Goal: Information Seeking & Learning: Find contact information

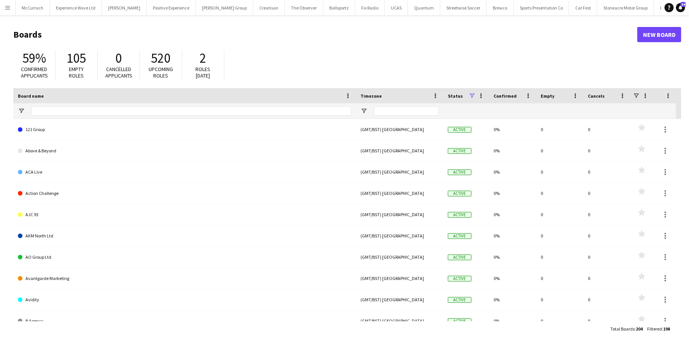
click at [11, 7] on button "Menu" at bounding box center [7, 7] width 15 height 15
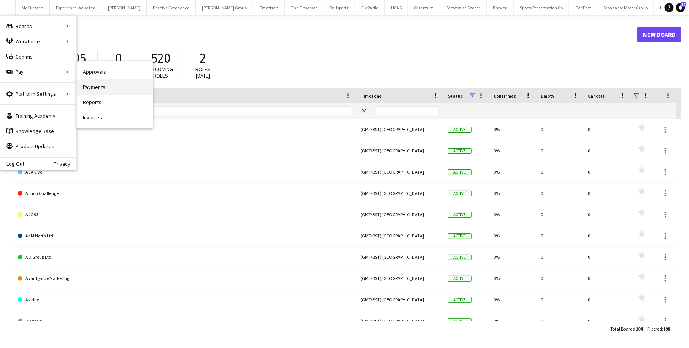
click at [105, 88] on link "Payments" at bounding box center [115, 86] width 76 height 15
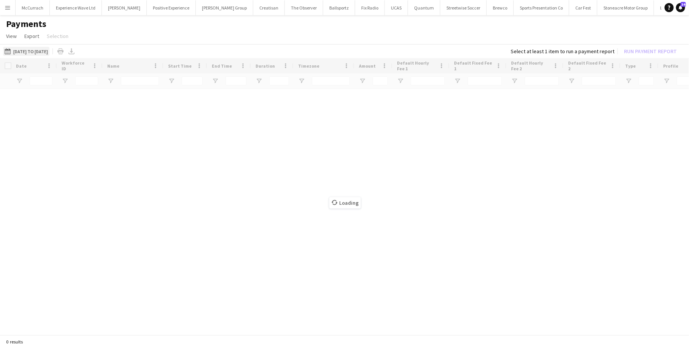
click at [49, 49] on button "06-09-2025 to 12-09-2025 06-09-2025 to 12-09-2025" at bounding box center [26, 51] width 46 height 9
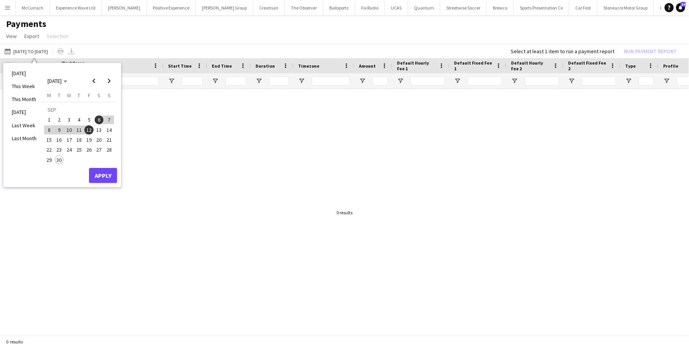
click at [98, 140] on span "20" at bounding box center [99, 139] width 9 height 9
click at [89, 149] on span "26" at bounding box center [88, 150] width 9 height 9
click at [105, 178] on button "Apply" at bounding box center [103, 175] width 28 height 15
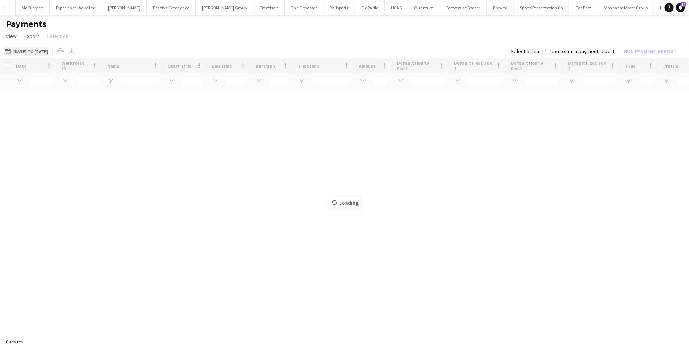
click at [16, 49] on button "06-09-2025 to 12-09-2025 20-09-2025 to 26-09-2025" at bounding box center [26, 51] width 46 height 9
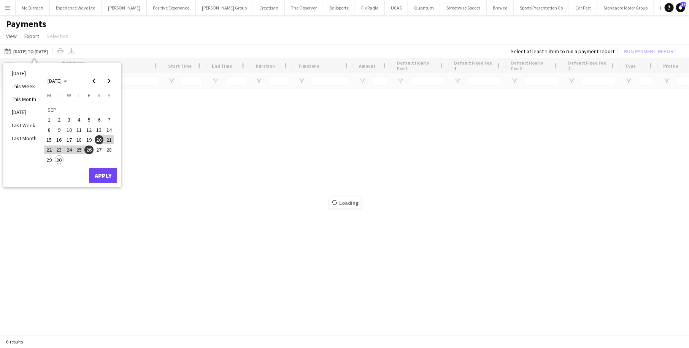
click at [10, 7] on app-icon "Menu" at bounding box center [8, 8] width 6 height 6
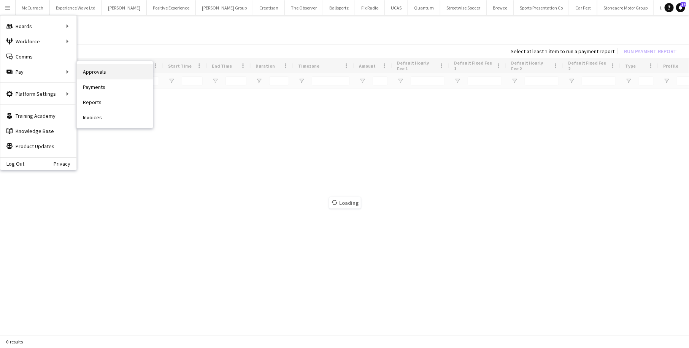
click at [103, 71] on link "Approvals" at bounding box center [115, 71] width 76 height 15
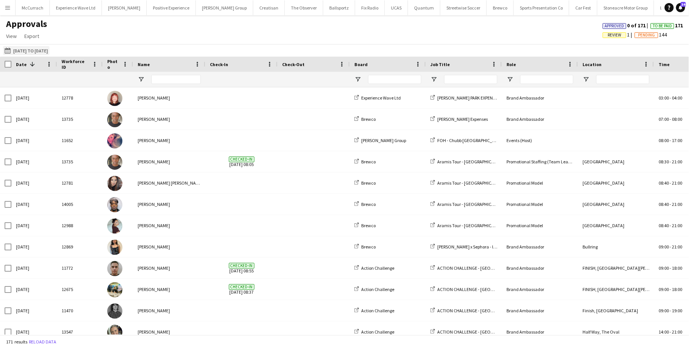
click at [20, 49] on button "06-09-2025 to 12-09-2025 06-09-2025 to 12-09-2025" at bounding box center [26, 50] width 46 height 9
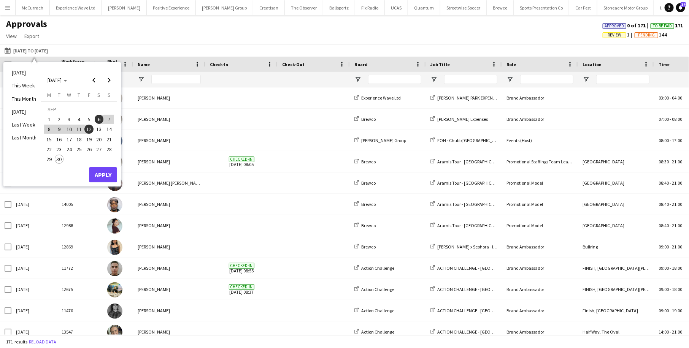
click at [101, 138] on span "20" at bounding box center [99, 139] width 9 height 9
click at [89, 147] on span "26" at bounding box center [88, 149] width 9 height 9
click at [106, 172] on button "Apply" at bounding box center [103, 174] width 28 height 15
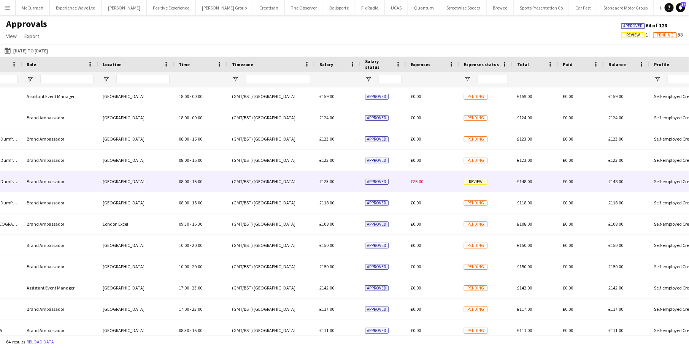
click at [450, 182] on div "£25.00" at bounding box center [432, 181] width 53 height 21
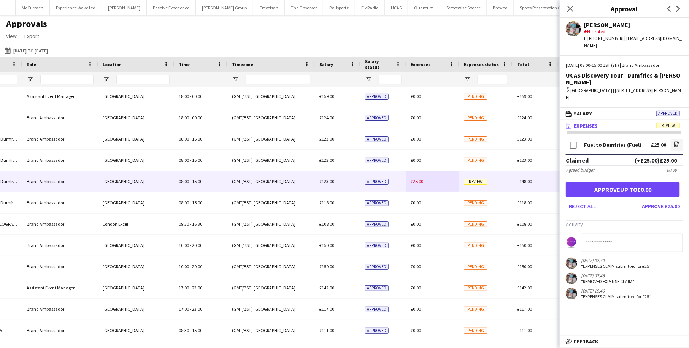
click at [616, 234] on input at bounding box center [632, 243] width 102 height 18
type input "**********"
click at [583, 200] on button "Reject all" at bounding box center [582, 206] width 33 height 12
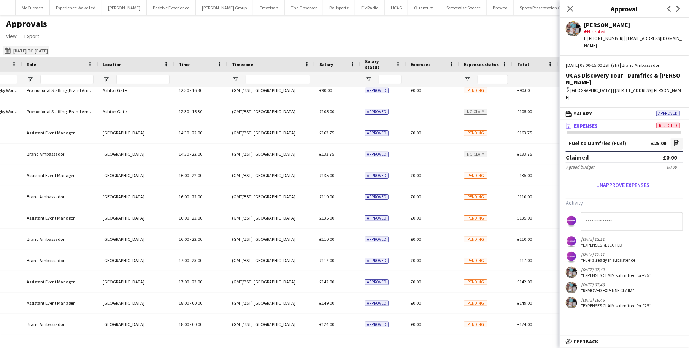
click at [35, 49] on button "06-09-2025 to 12-09-2025 20-09-2025 to 26-09-2025" at bounding box center [26, 50] width 46 height 9
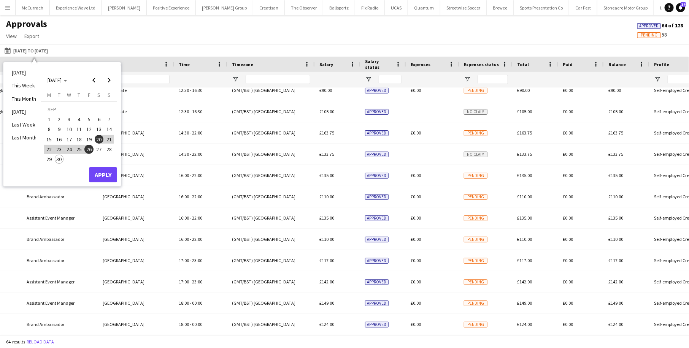
click at [13, 8] on button "Menu" at bounding box center [7, 7] width 15 height 15
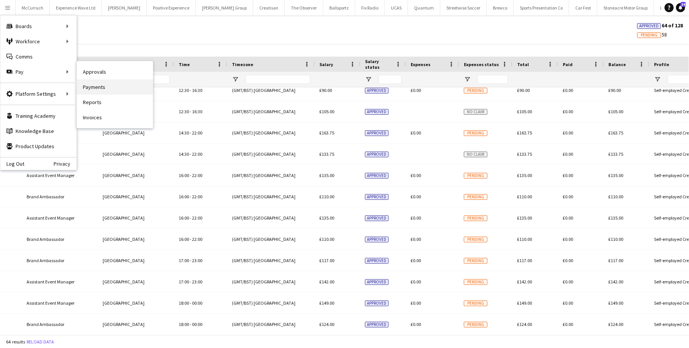
click at [103, 85] on link "Payments" at bounding box center [115, 86] width 76 height 15
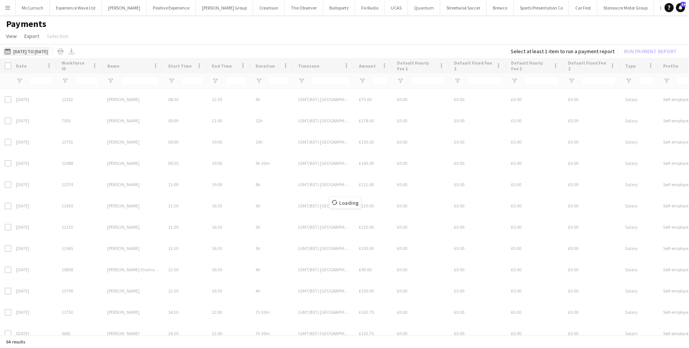
click at [49, 48] on button "20-09-2025 to 26-09-2025 20-09-2025 to 26-09-2025" at bounding box center [26, 51] width 46 height 9
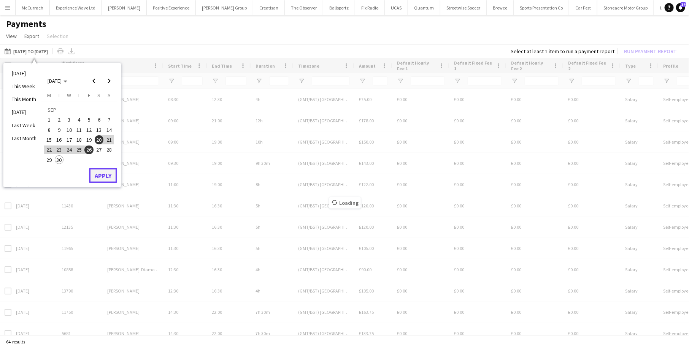
click at [102, 168] on button "Apply" at bounding box center [103, 175] width 28 height 15
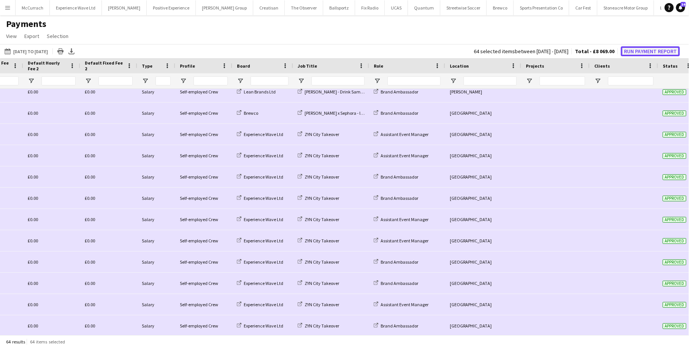
click at [637, 49] on button "Run Payment Report" at bounding box center [650, 51] width 59 height 10
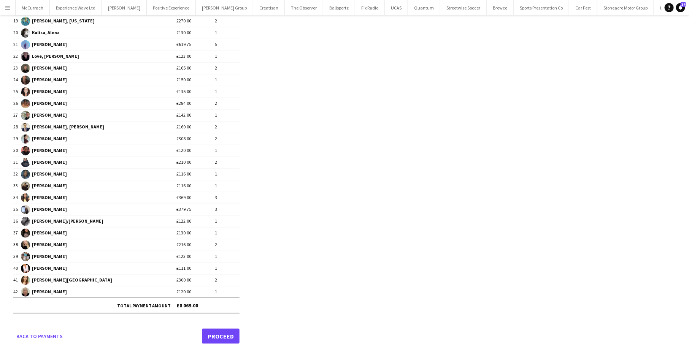
click at [215, 329] on link "Proceed" at bounding box center [221, 336] width 38 height 15
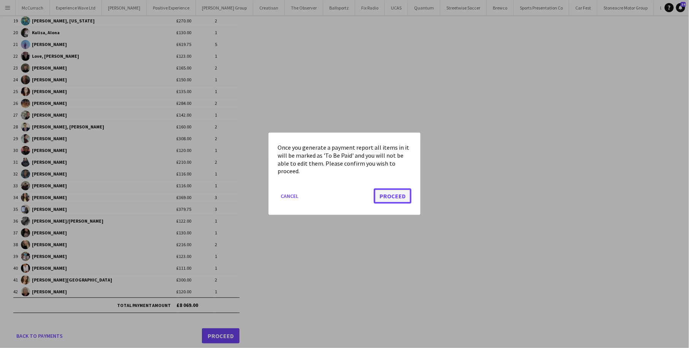
click at [399, 195] on button "Proceed" at bounding box center [393, 196] width 38 height 15
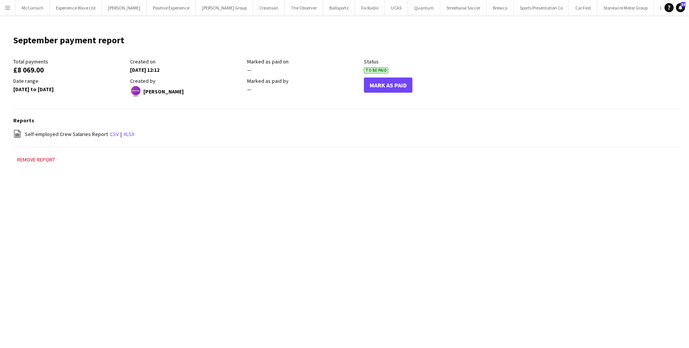
click at [7, 10] on app-icon "Menu" at bounding box center [8, 8] width 6 height 6
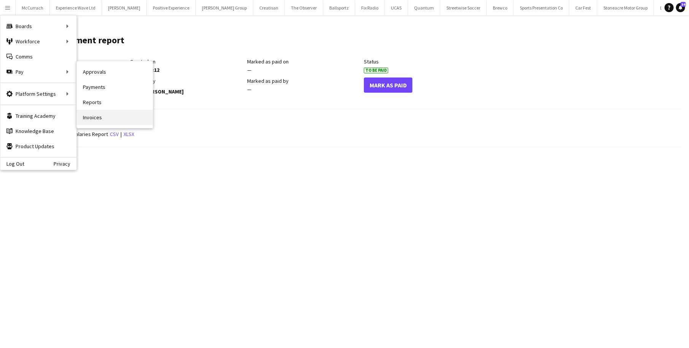
click at [103, 117] on link "Invoices" at bounding box center [115, 117] width 76 height 15
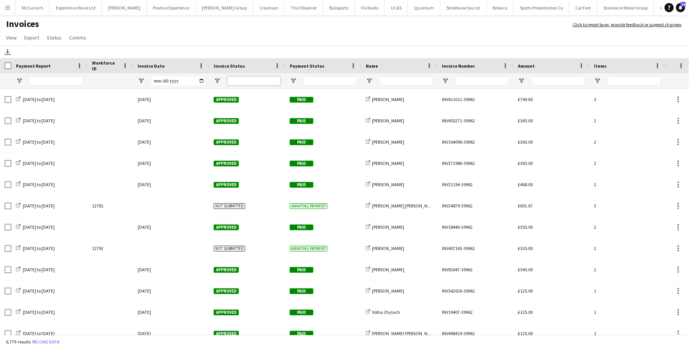
click at [247, 86] on div at bounding box center [253, 80] width 53 height 15
click at [407, 84] on input "Name Filter Input" at bounding box center [405, 80] width 53 height 9
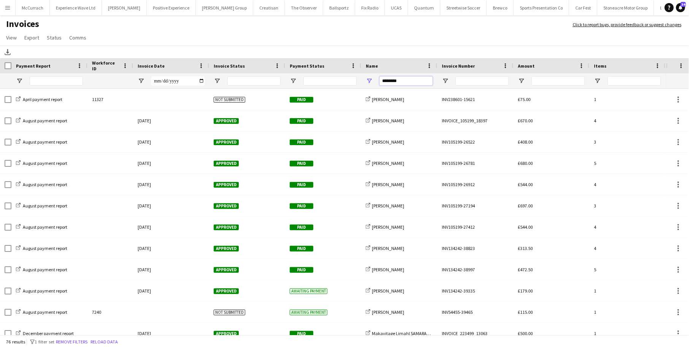
type input "********"
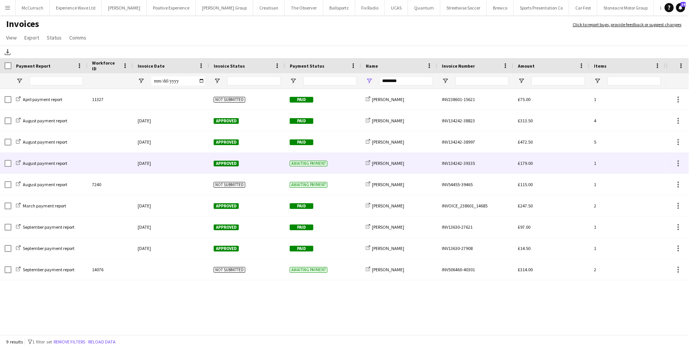
click at [407, 168] on div "share-external-link-1 Samantha Gloster" at bounding box center [399, 163] width 76 height 21
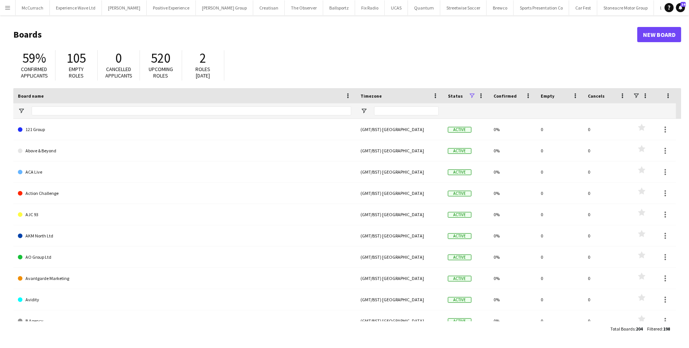
click at [7, 7] on app-icon "Menu" at bounding box center [8, 8] width 6 height 6
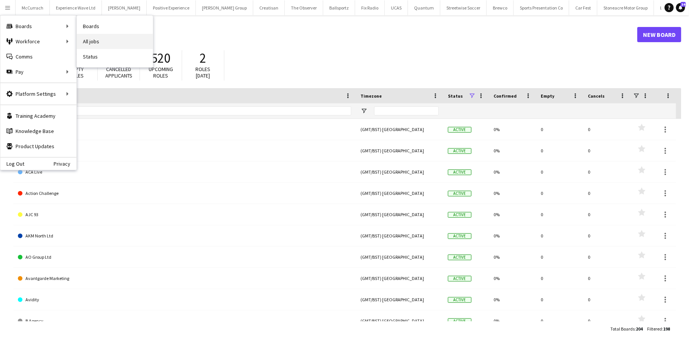
click at [103, 43] on link "All jobs" at bounding box center [115, 41] width 76 height 15
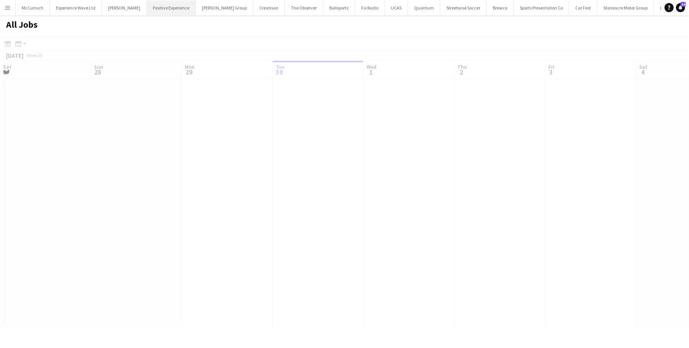
scroll to position [0, 181]
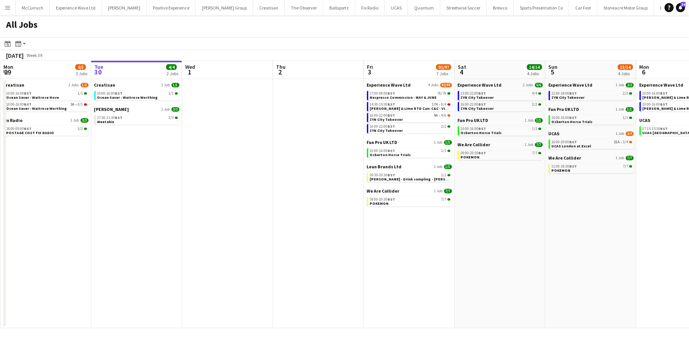
click at [9, 5] on app-icon "Menu" at bounding box center [8, 8] width 6 height 6
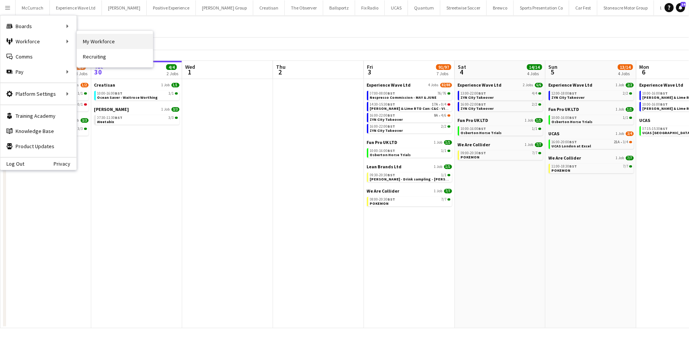
click at [113, 46] on link "My Workforce" at bounding box center [115, 41] width 76 height 15
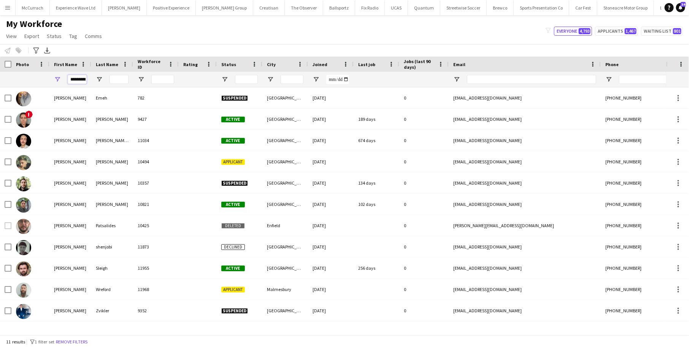
click at [72, 78] on input "*********" at bounding box center [77, 79] width 19 height 9
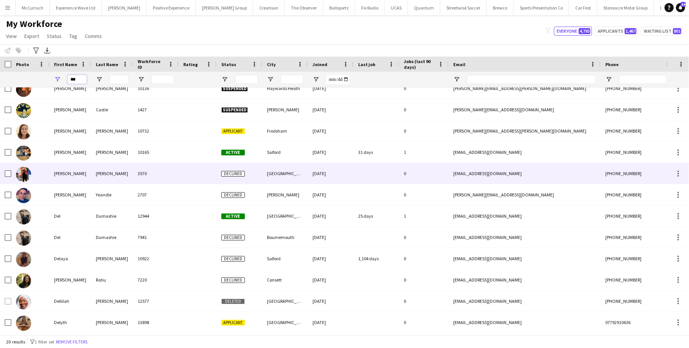
scroll to position [13, 0]
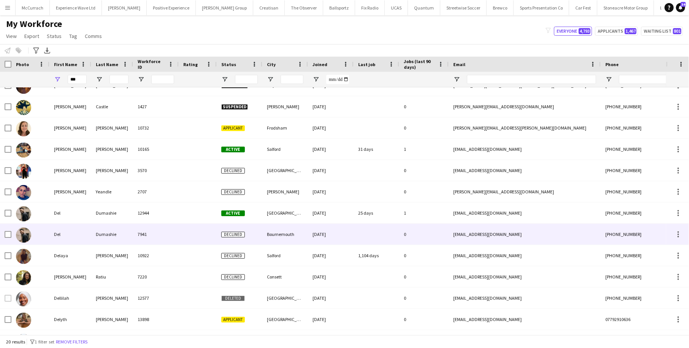
click at [141, 232] on div "7941" at bounding box center [156, 234] width 46 height 21
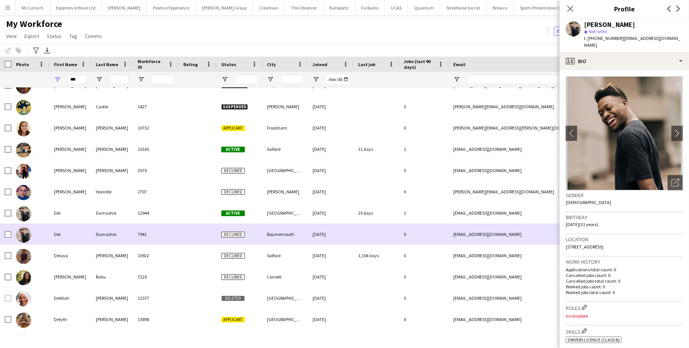
click at [307, 238] on div "Bournemouth" at bounding box center [285, 234] width 46 height 21
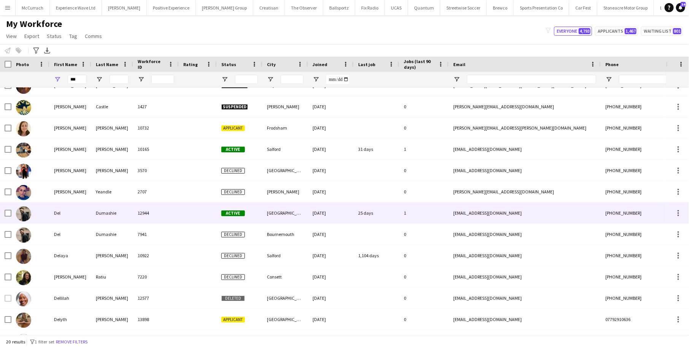
click at [336, 214] on div "[DATE]" at bounding box center [331, 213] width 46 height 21
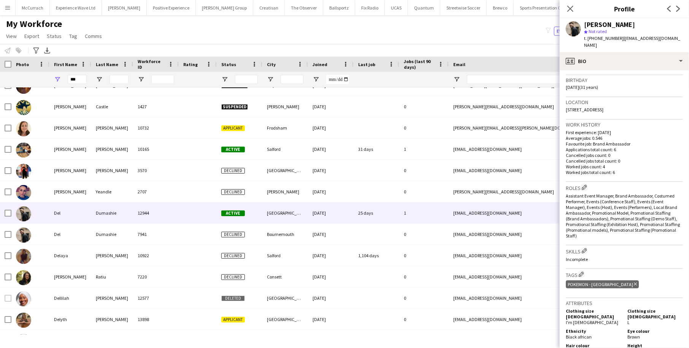
scroll to position [339, 0]
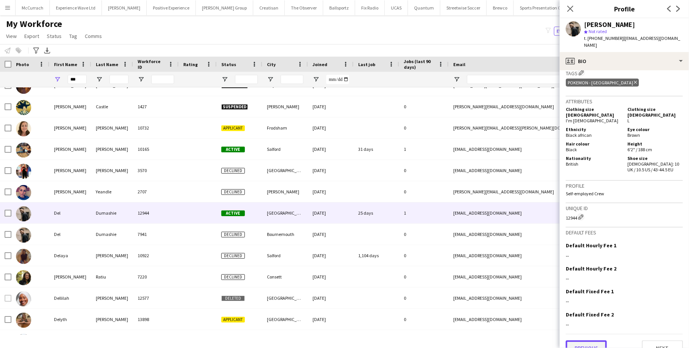
click at [589, 341] on button "Previous" at bounding box center [586, 348] width 41 height 15
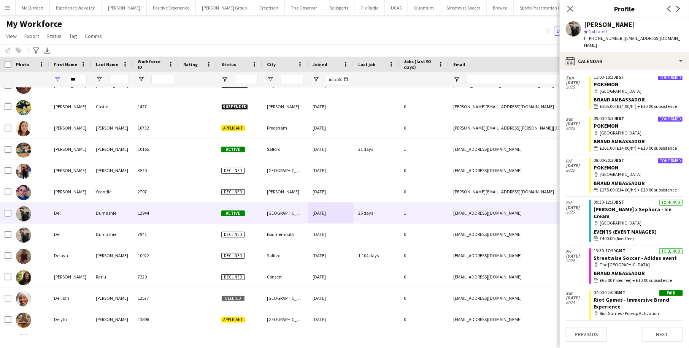
scroll to position [0, 0]
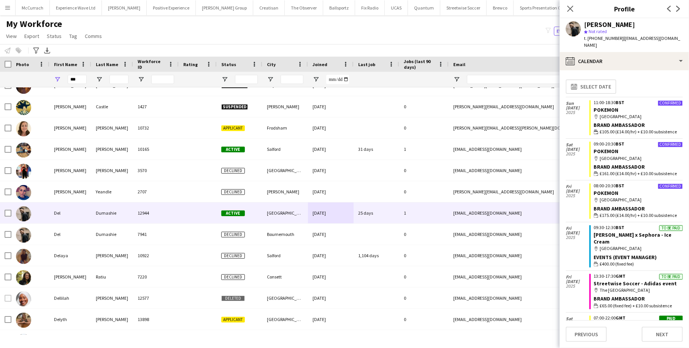
click at [617, 24] on div "[PERSON_NAME]" at bounding box center [609, 24] width 51 height 7
click at [651, 37] on span "| [EMAIL_ADDRESS][DOMAIN_NAME]" at bounding box center [632, 41] width 96 height 13
click at [639, 40] on span "| [EMAIL_ADDRESS][DOMAIN_NAME]" at bounding box center [632, 41] width 96 height 13
click at [665, 6] on app-icon "Previous" at bounding box center [668, 8] width 9 height 9
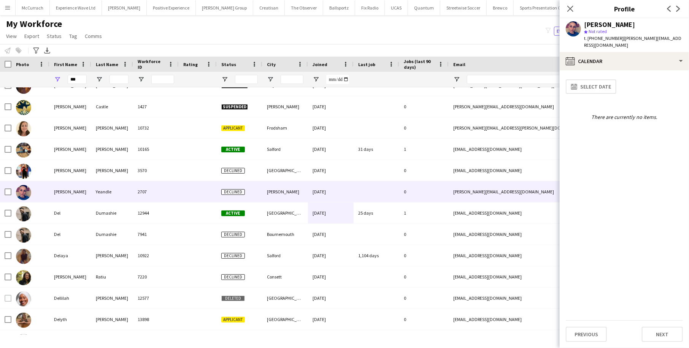
click at [665, 6] on app-icon "Previous" at bounding box center [668, 8] width 9 height 9
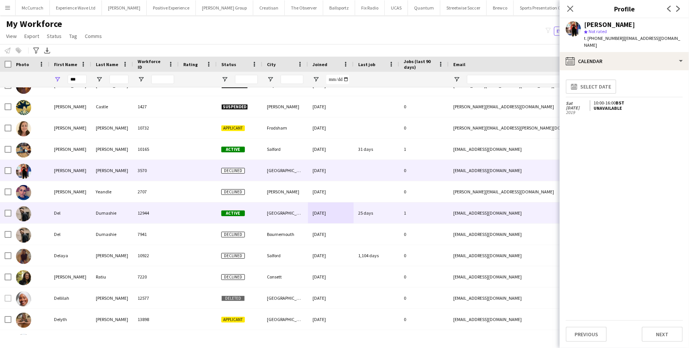
click at [24, 214] on img at bounding box center [23, 213] width 15 height 15
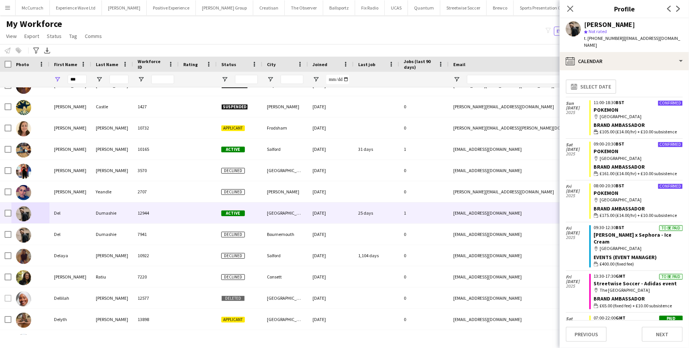
click at [578, 26] on app-user-avatar at bounding box center [573, 28] width 15 height 15
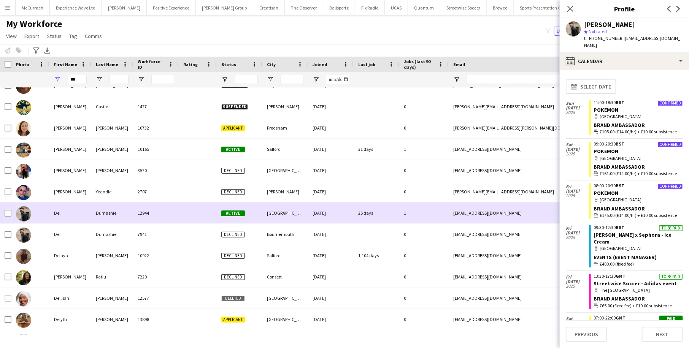
click at [271, 216] on div "[GEOGRAPHIC_DATA]" at bounding box center [285, 213] width 46 height 21
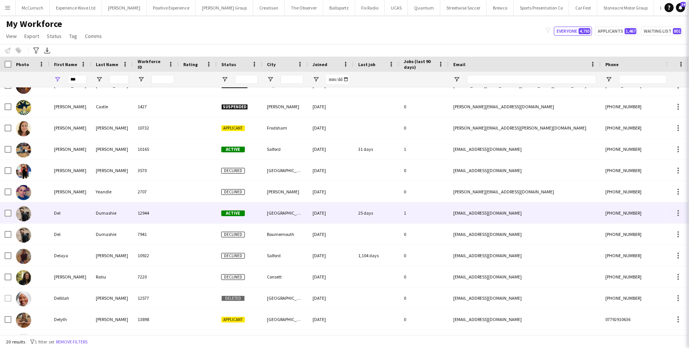
click at [271, 216] on div "[GEOGRAPHIC_DATA]" at bounding box center [285, 213] width 46 height 21
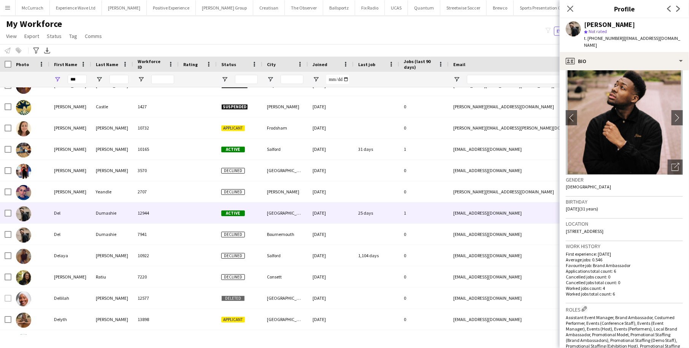
scroll to position [14, 0]
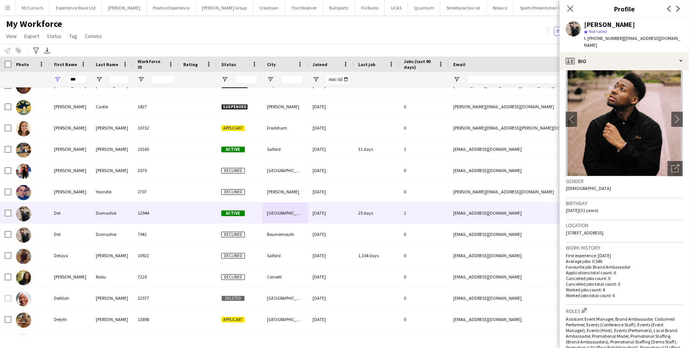
drag, startPoint x: 633, startPoint y: 224, endPoint x: 565, endPoint y: 227, distance: 68.1
click at [565, 227] on app-crew-profile-bio "chevron-left chevron-right Open photos pop-in Gender [DEMOGRAPHIC_DATA] Birthda…" at bounding box center [623, 209] width 129 height 278
copy span "[STREET_ADDRESS]"
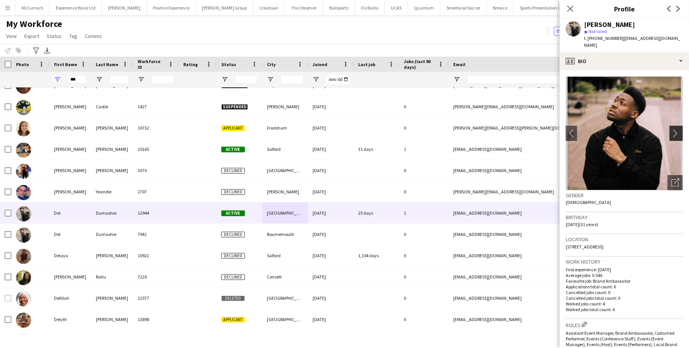
click at [673, 129] on app-icon "chevron-right" at bounding box center [677, 133] width 12 height 8
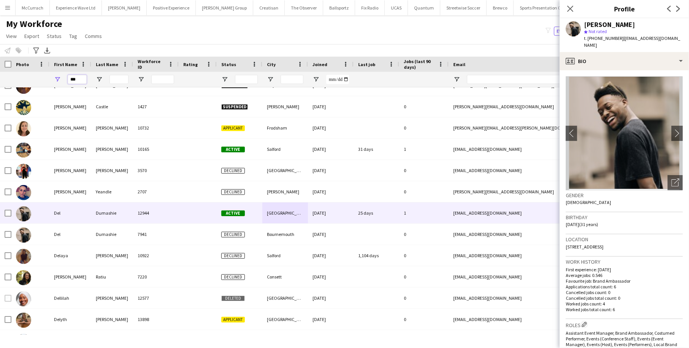
click at [74, 80] on input "***" at bounding box center [77, 79] width 19 height 9
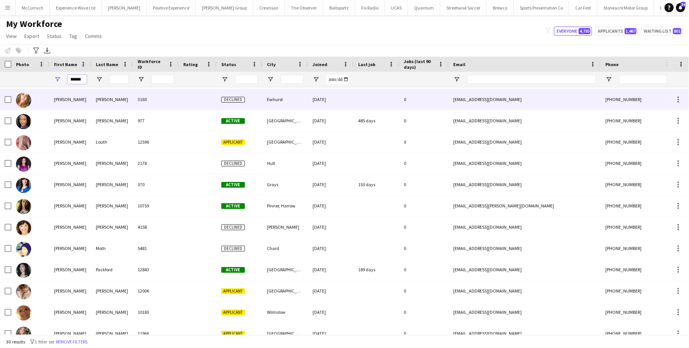
scroll to position [220, 0]
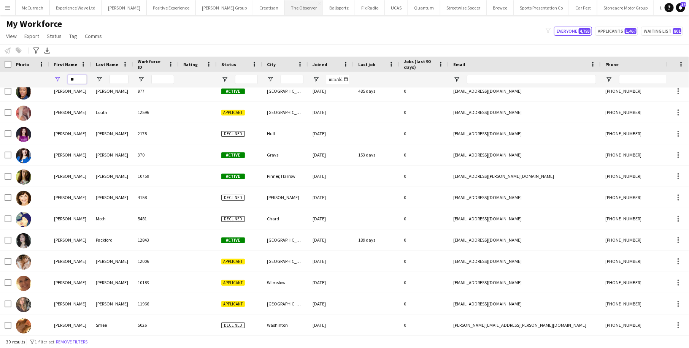
type input "*"
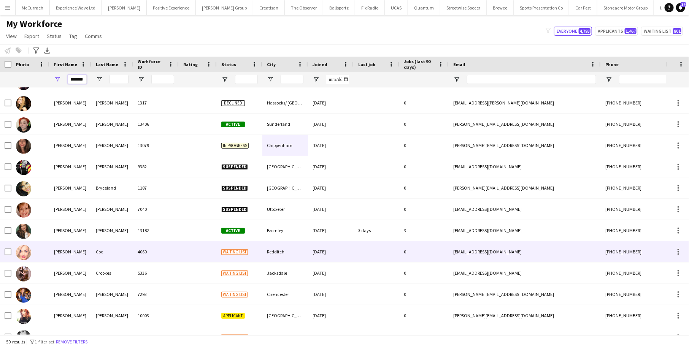
scroll to position [81, 0]
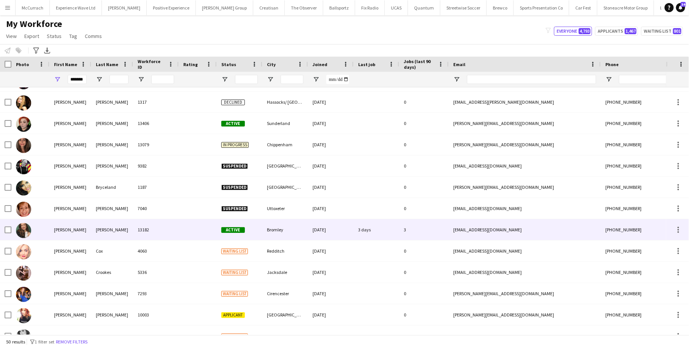
click at [174, 228] on div "13182" at bounding box center [156, 229] width 46 height 21
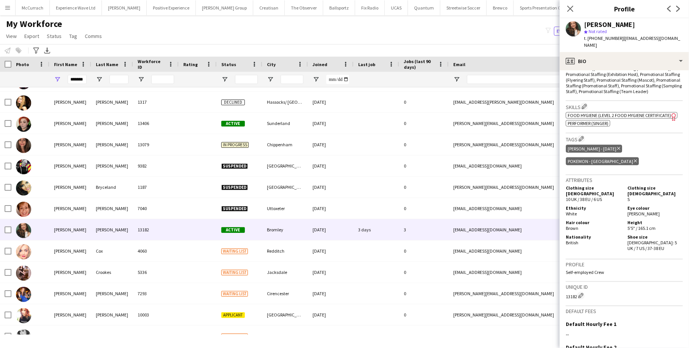
scroll to position [317, 0]
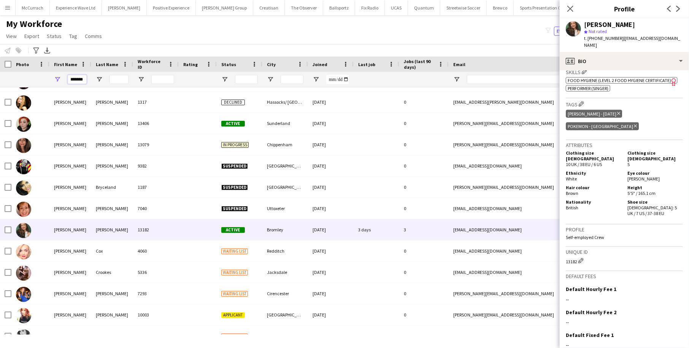
click at [77, 79] on input "*******" at bounding box center [77, 79] width 19 height 9
type input "******"
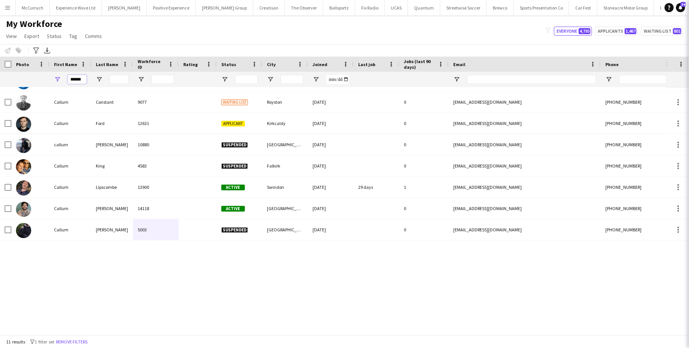
scroll to position [0, 0]
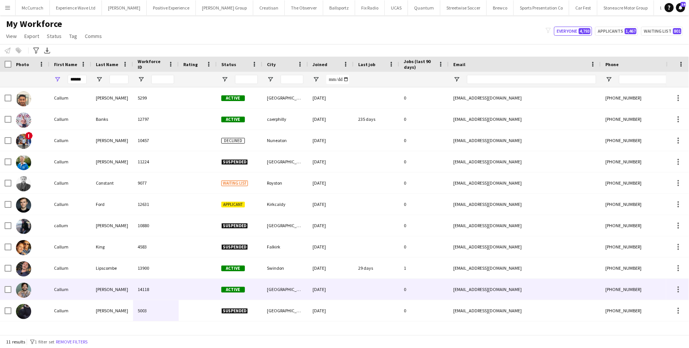
click at [118, 292] on div "[PERSON_NAME]" at bounding box center [112, 289] width 42 height 21
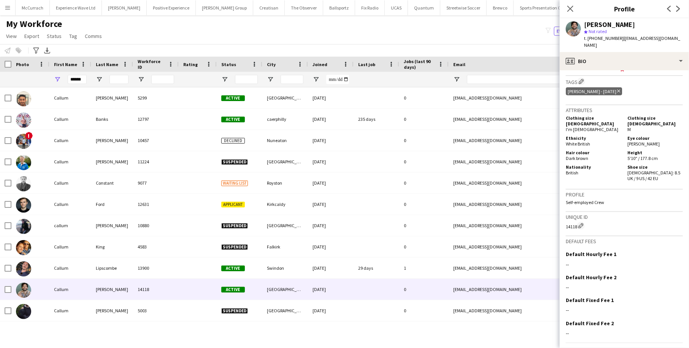
scroll to position [325, 0]
